Goal: Obtain resource: Obtain resource

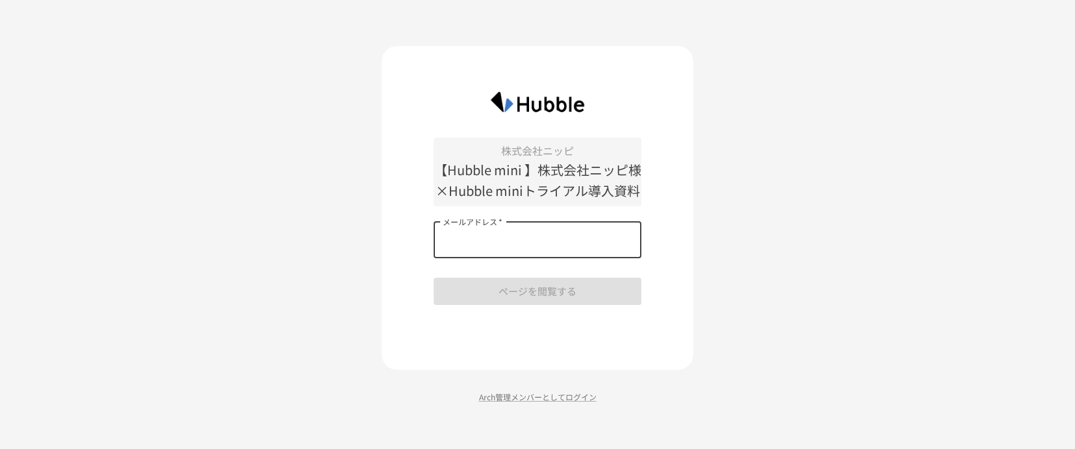
click at [554, 233] on input "メールアドレス   *" at bounding box center [538, 240] width 208 height 36
type input "**********"
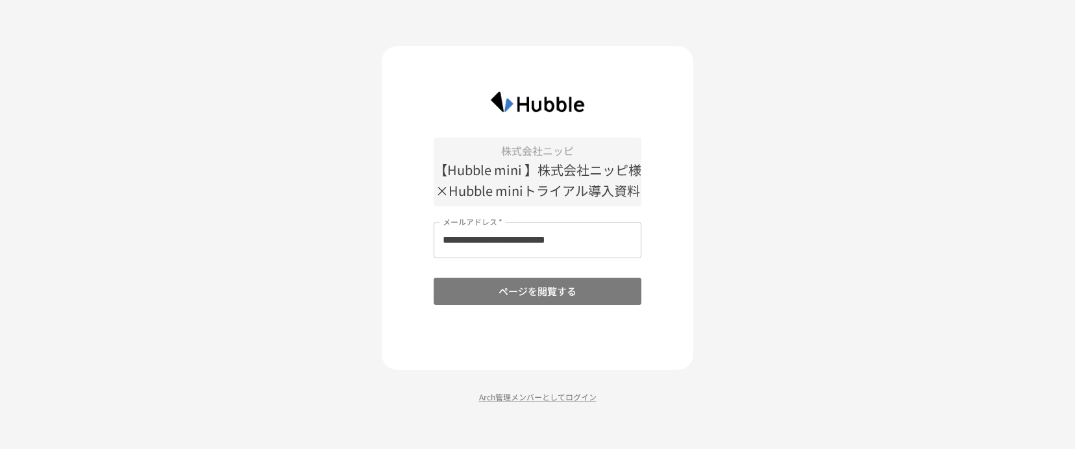
click at [576, 286] on button "ページを閲覧する" at bounding box center [538, 291] width 208 height 27
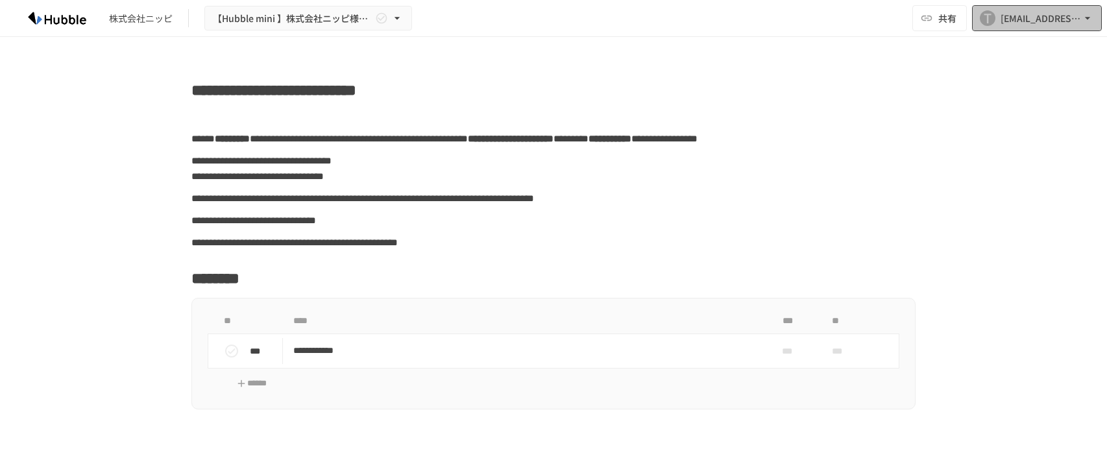
click at [1074, 14] on icon "button" at bounding box center [1087, 18] width 13 height 13
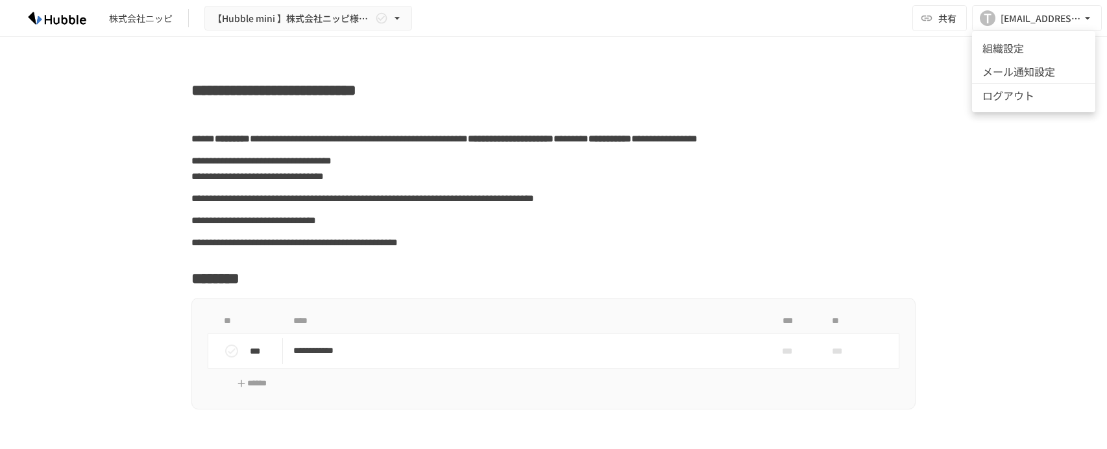
click at [1074, 12] on div at bounding box center [553, 224] width 1107 height 449
click at [906, 124] on p at bounding box center [553, 116] width 724 height 17
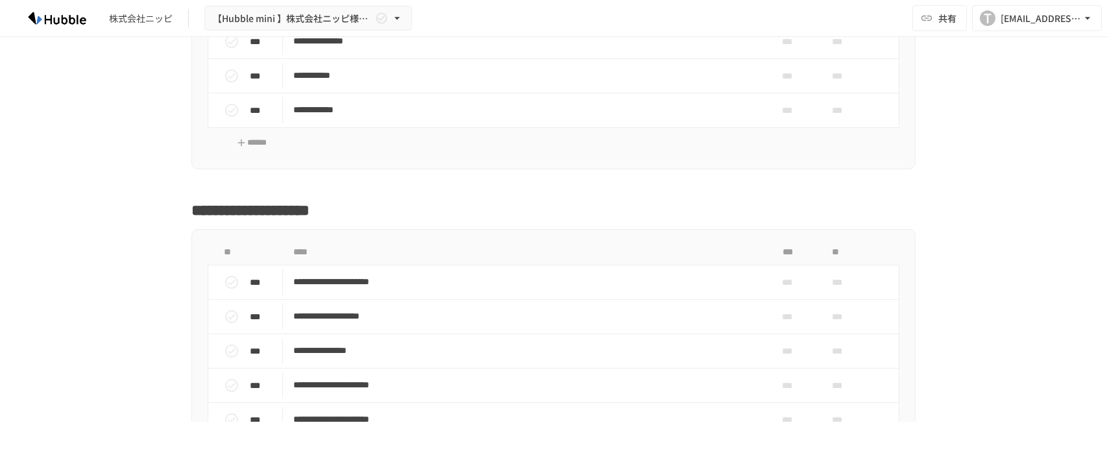
scroll to position [1168, 0]
